Goal: Task Accomplishment & Management: Manage account settings

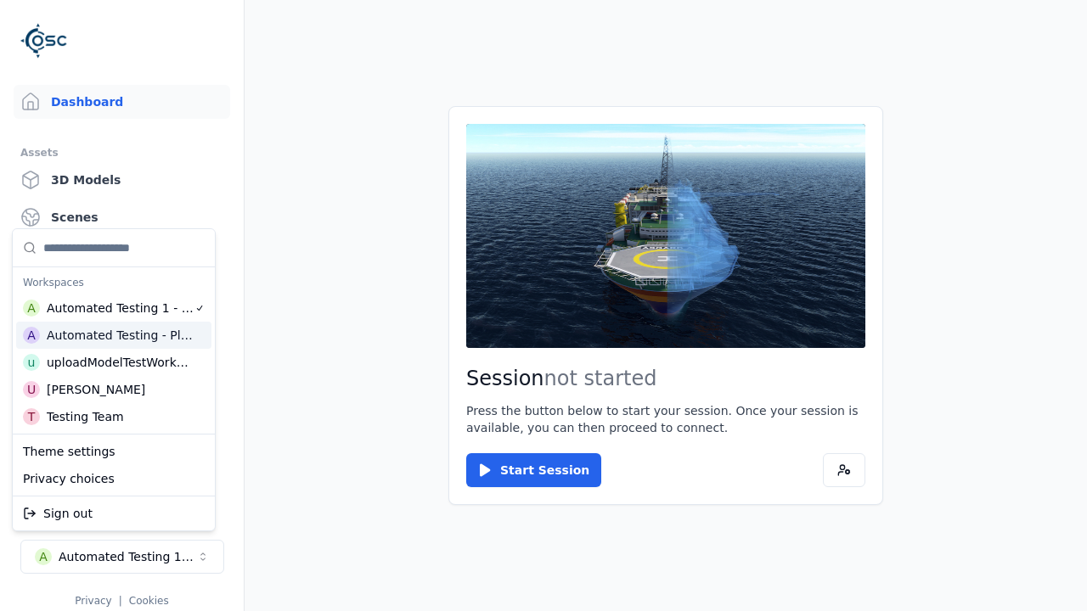
click at [544, 306] on html "Support Dashboard Assets 3D Models Scenes Datasets Recordings Support Documenta…" at bounding box center [543, 305] width 1087 height 611
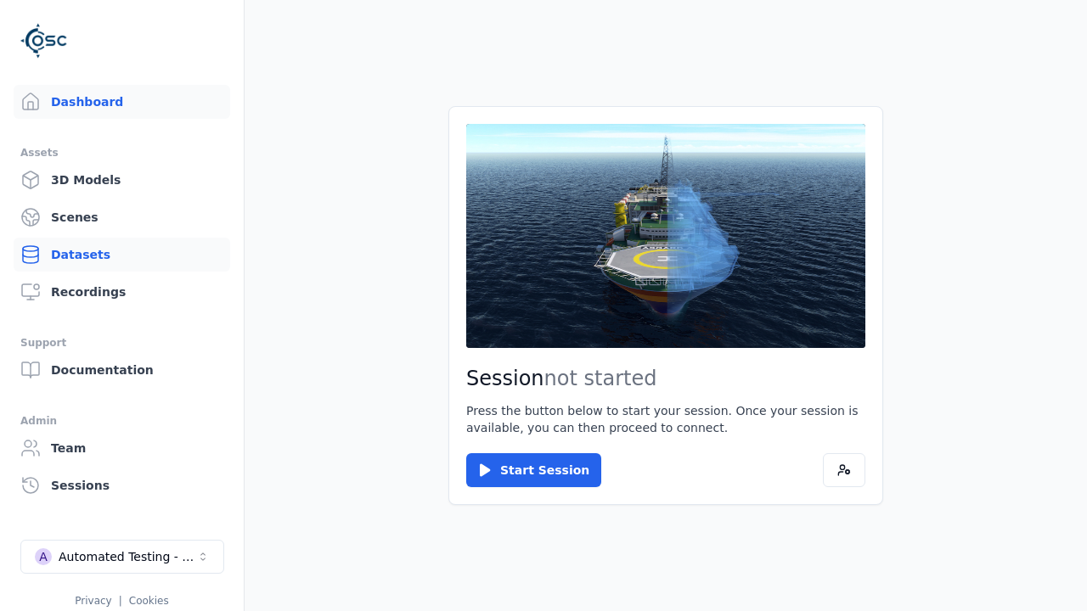
click at [121, 255] on link "Datasets" at bounding box center [122, 255] width 217 height 34
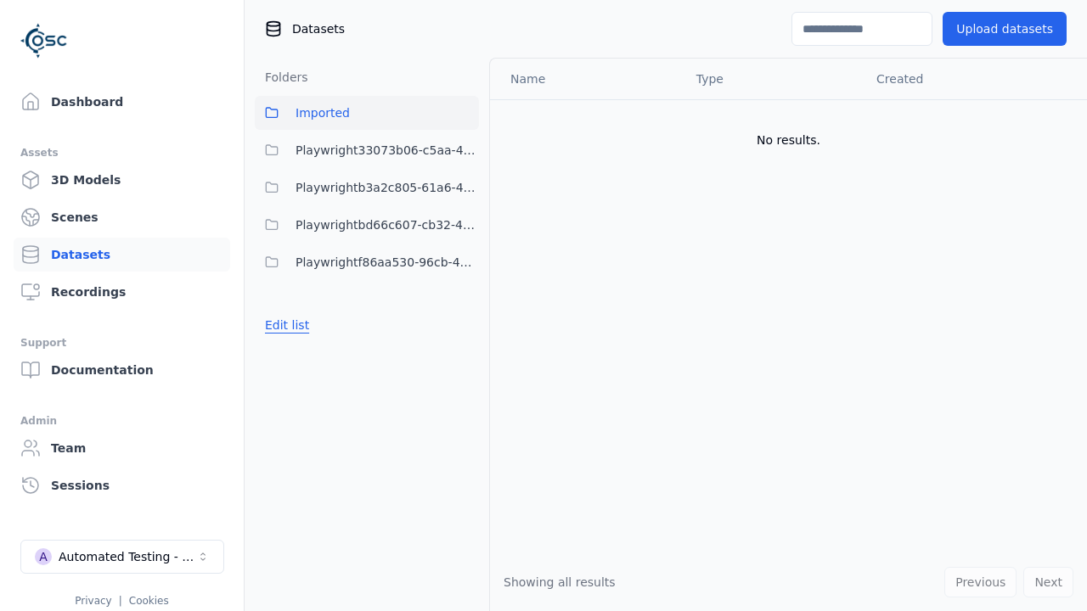
click at [284, 325] on button "Edit list" at bounding box center [287, 325] width 65 height 31
click at [299, 325] on link "Create folder" at bounding box center [304, 325] width 78 height 17
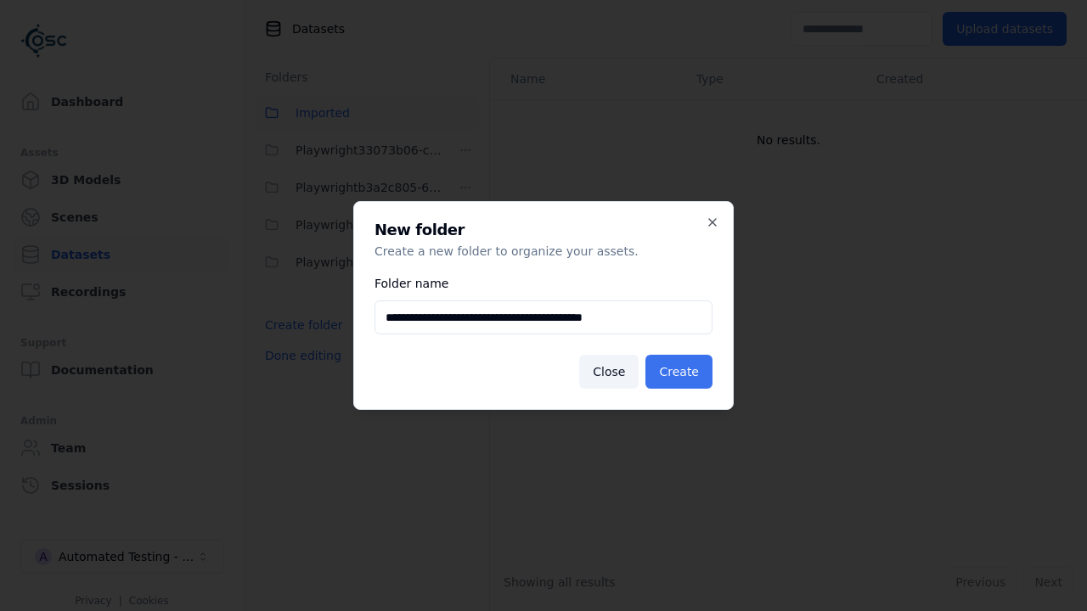
type input "**********"
click at [681, 372] on button "Create" at bounding box center [678, 372] width 67 height 34
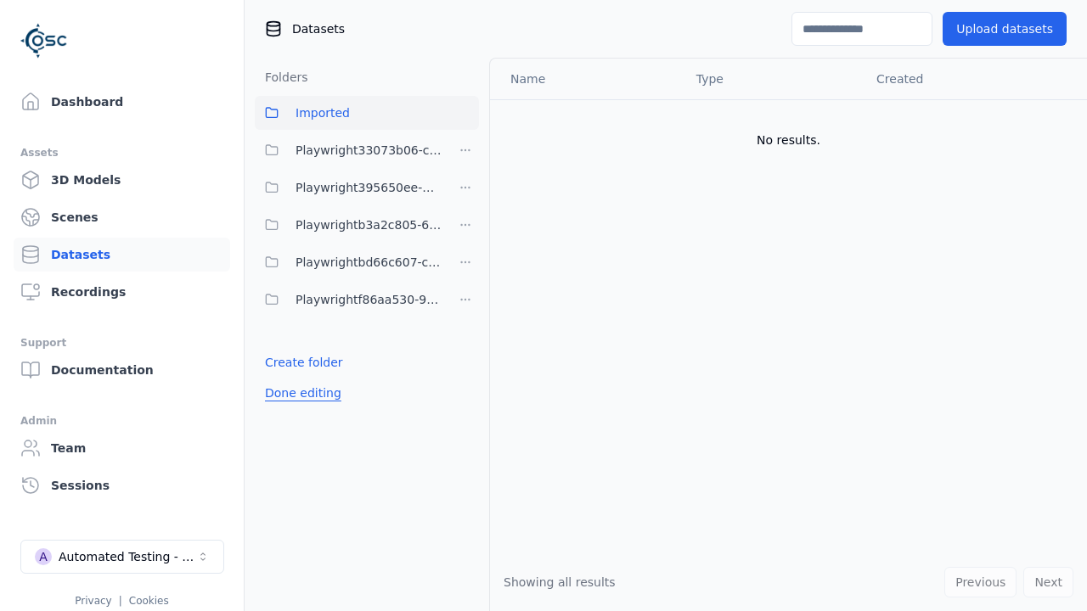
click at [298, 393] on button "Done editing" at bounding box center [303, 393] width 97 height 31
click at [284, 363] on button "Edit list" at bounding box center [287, 362] width 65 height 31
click at [465, 188] on html "Support Dashboard Assets 3D Models Scenes Datasets Recordings Support Documenta…" at bounding box center [543, 305] width 1087 height 611
click at [465, 250] on div "Rename" at bounding box center [471, 249] width 114 height 27
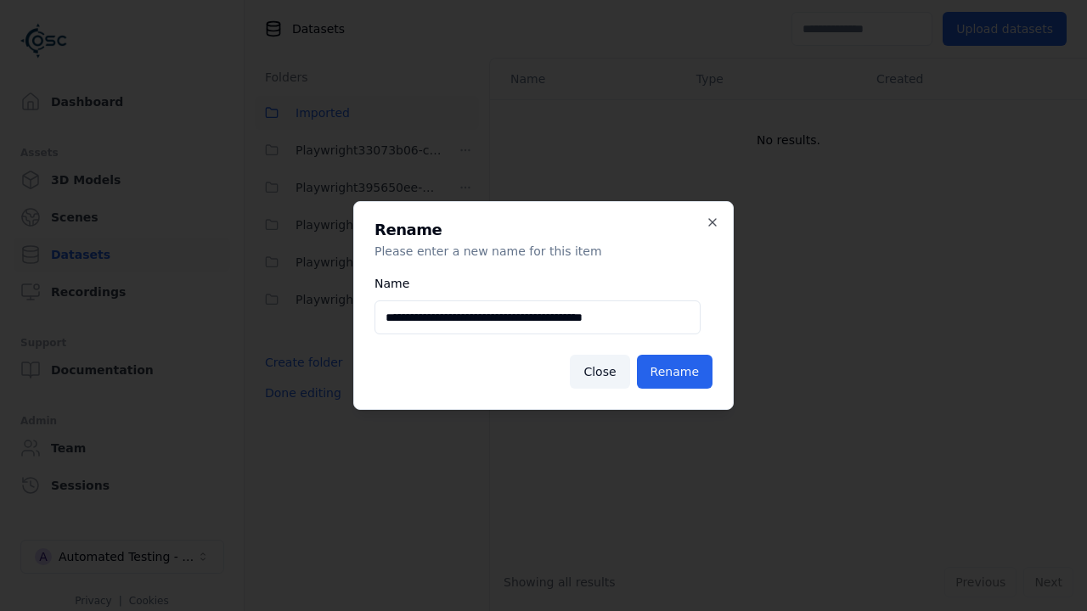
click at [538, 318] on input "**********" at bounding box center [538, 318] width 326 height 34
type input "**********"
click at [676, 372] on button "Rename" at bounding box center [675, 372] width 76 height 34
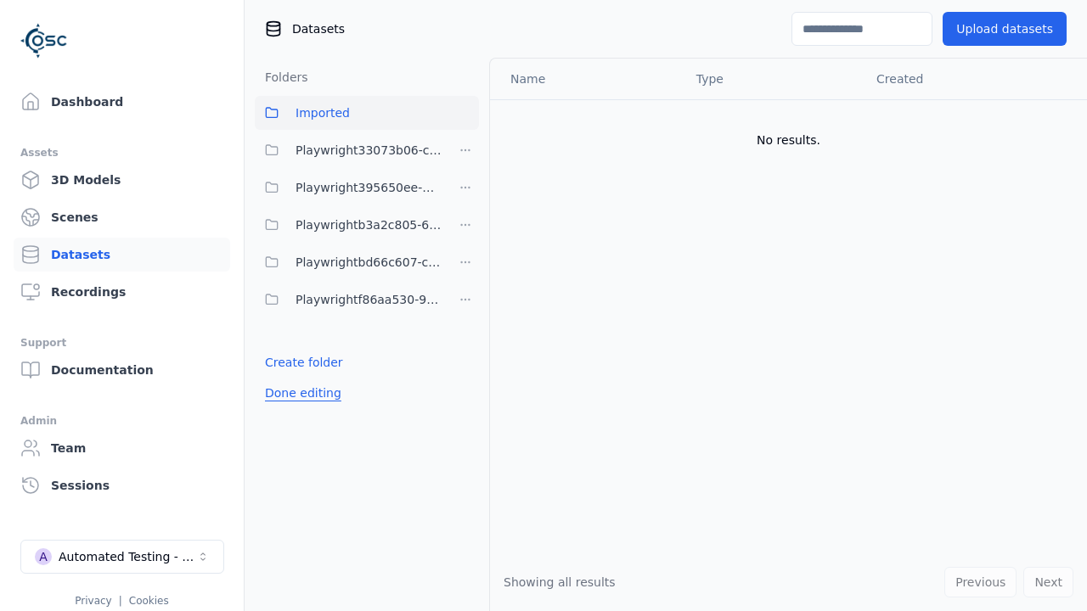
click at [298, 393] on button "Done editing" at bounding box center [303, 393] width 97 height 31
click at [284, 363] on button "Edit list" at bounding box center [287, 362] width 65 height 31
click at [465, 300] on html "Support Dashboard Assets 3D Models Scenes Datasets Recordings Support Documenta…" at bounding box center [543, 305] width 1087 height 611
click at [465, 389] on div "Delete" at bounding box center [471, 388] width 114 height 27
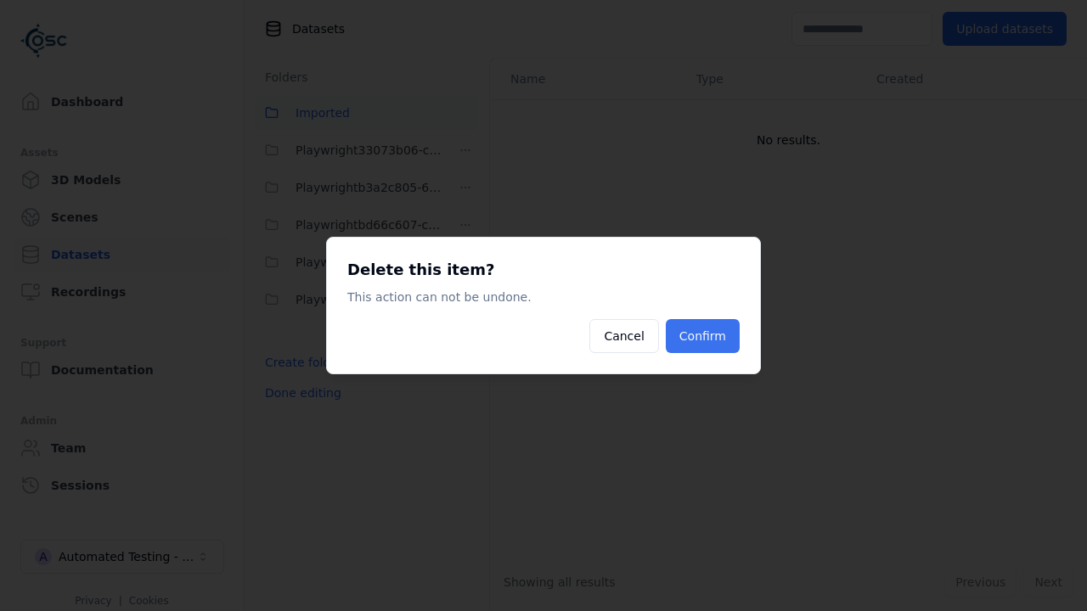
click at [705, 336] on button "Confirm" at bounding box center [703, 336] width 74 height 34
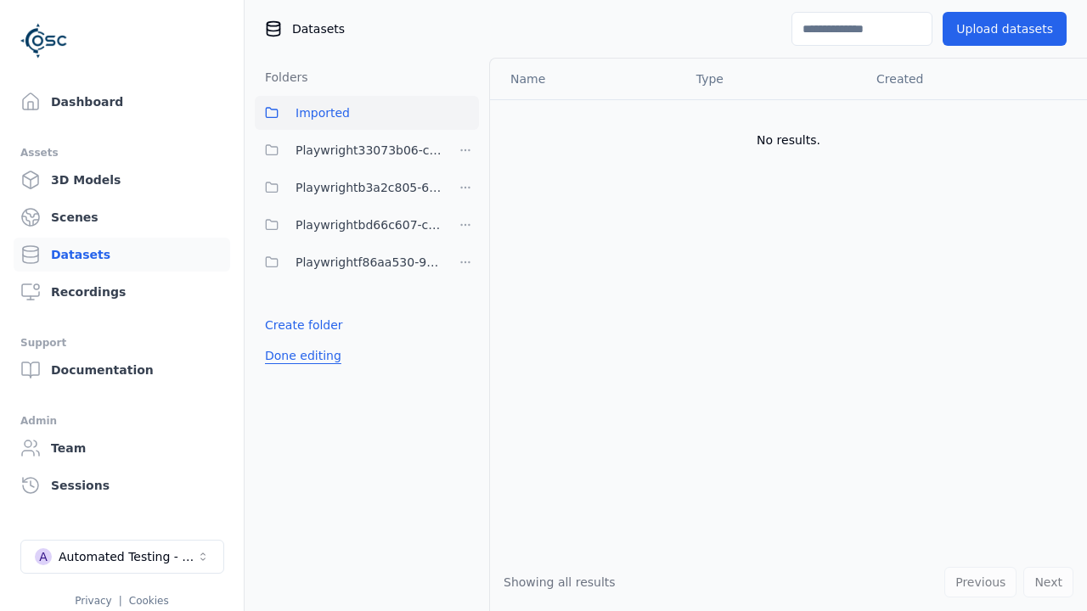
click at [298, 356] on button "Done editing" at bounding box center [303, 356] width 97 height 31
